Goal: Find specific page/section: Find specific page/section

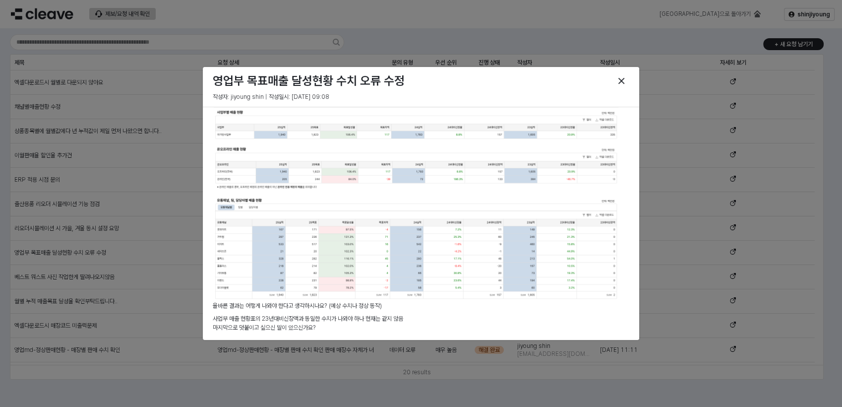
scroll to position [529, 0]
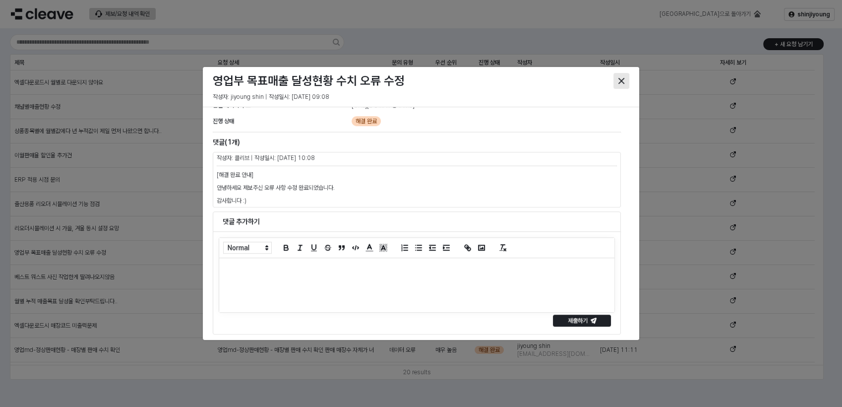
click at [621, 78] on icon "Close" at bounding box center [621, 81] width 6 height 6
